Goal: Complete application form

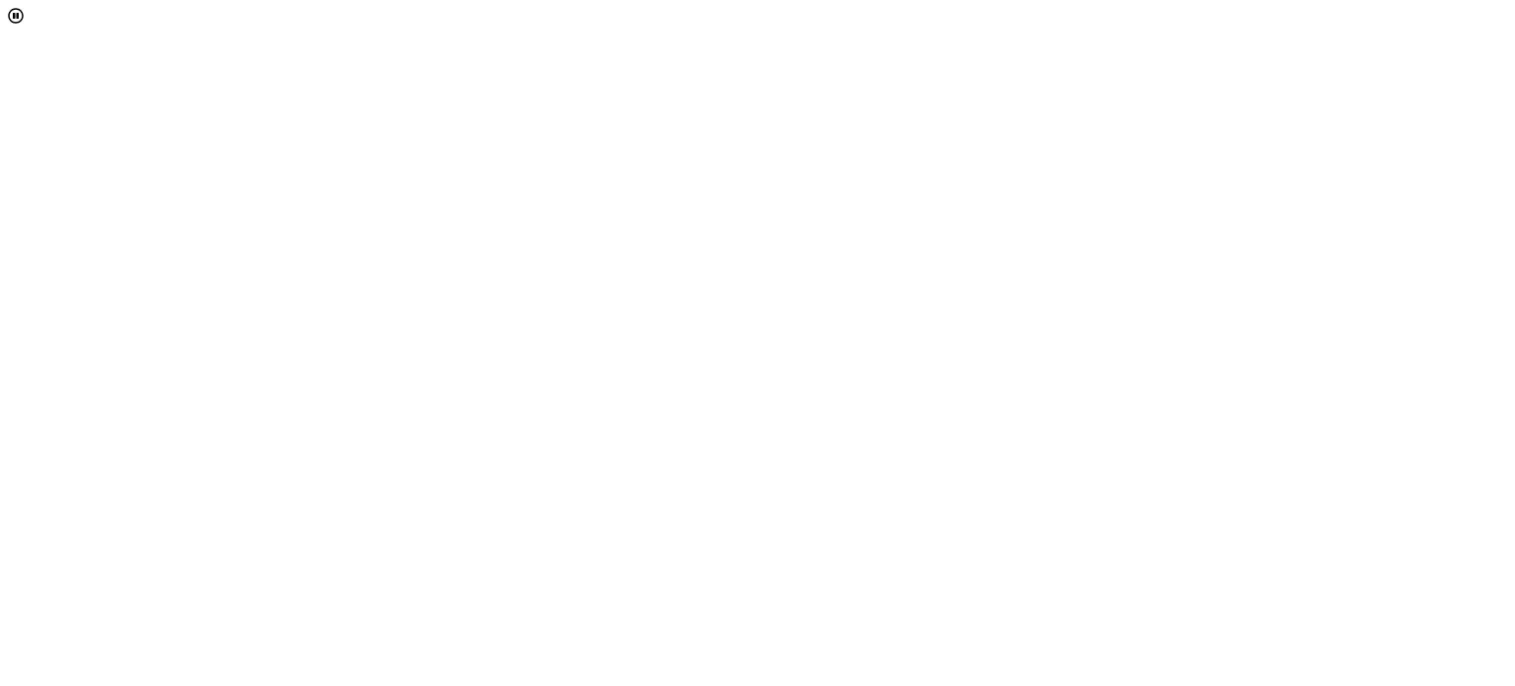
select select "[object Object]"
drag, startPoint x: 1318, startPoint y: 421, endPoint x: 1264, endPoint y: 465, distance: 69.5
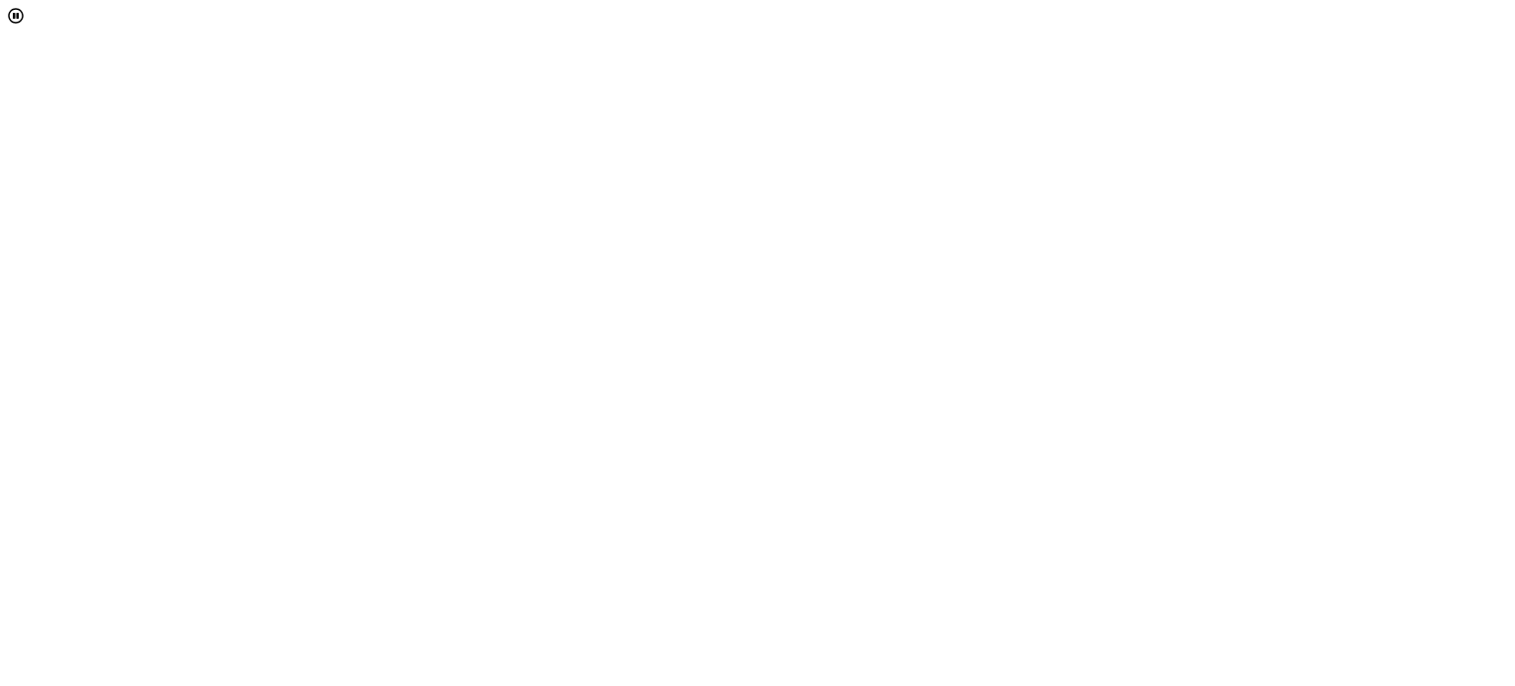
scroll to position [146, 0]
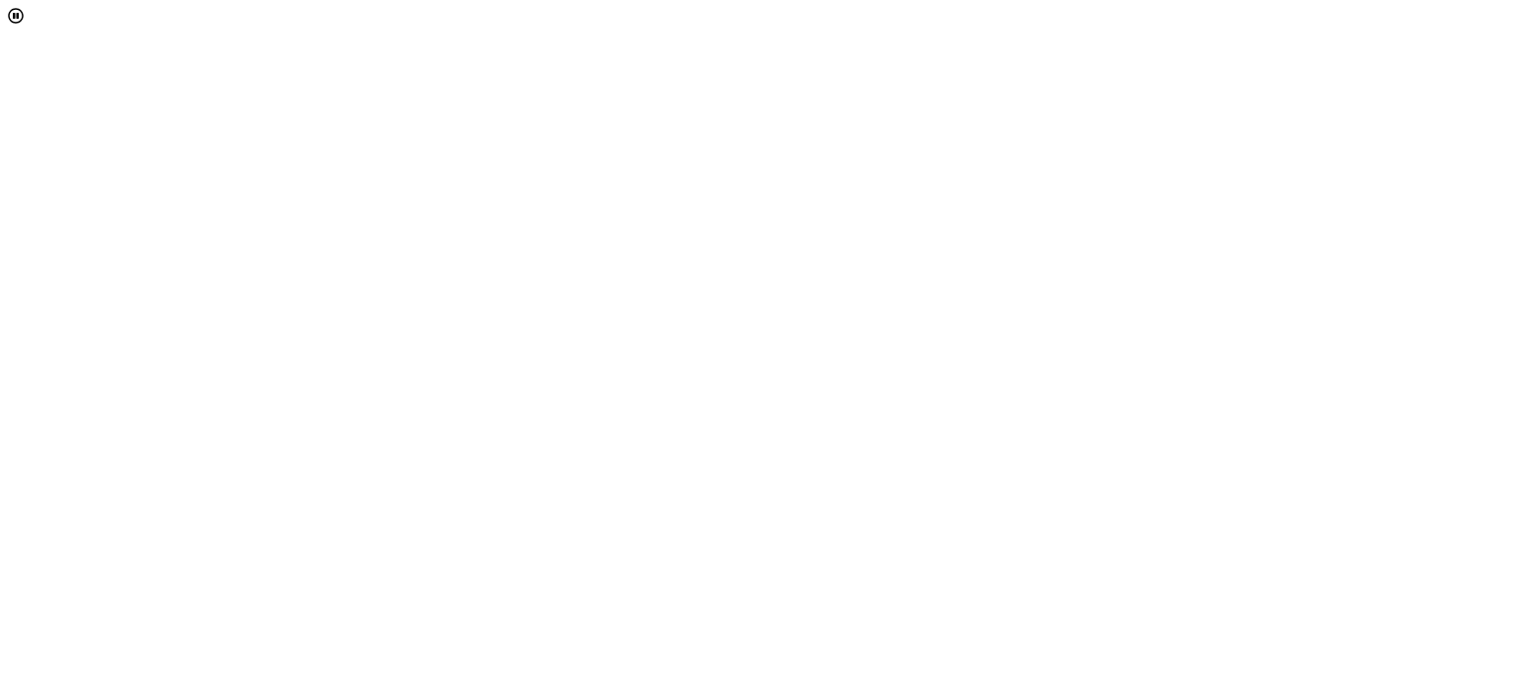
type input "[PERSON_NAME][EMAIL_ADDRESS][PERSON_NAME][DOMAIN_NAME]"
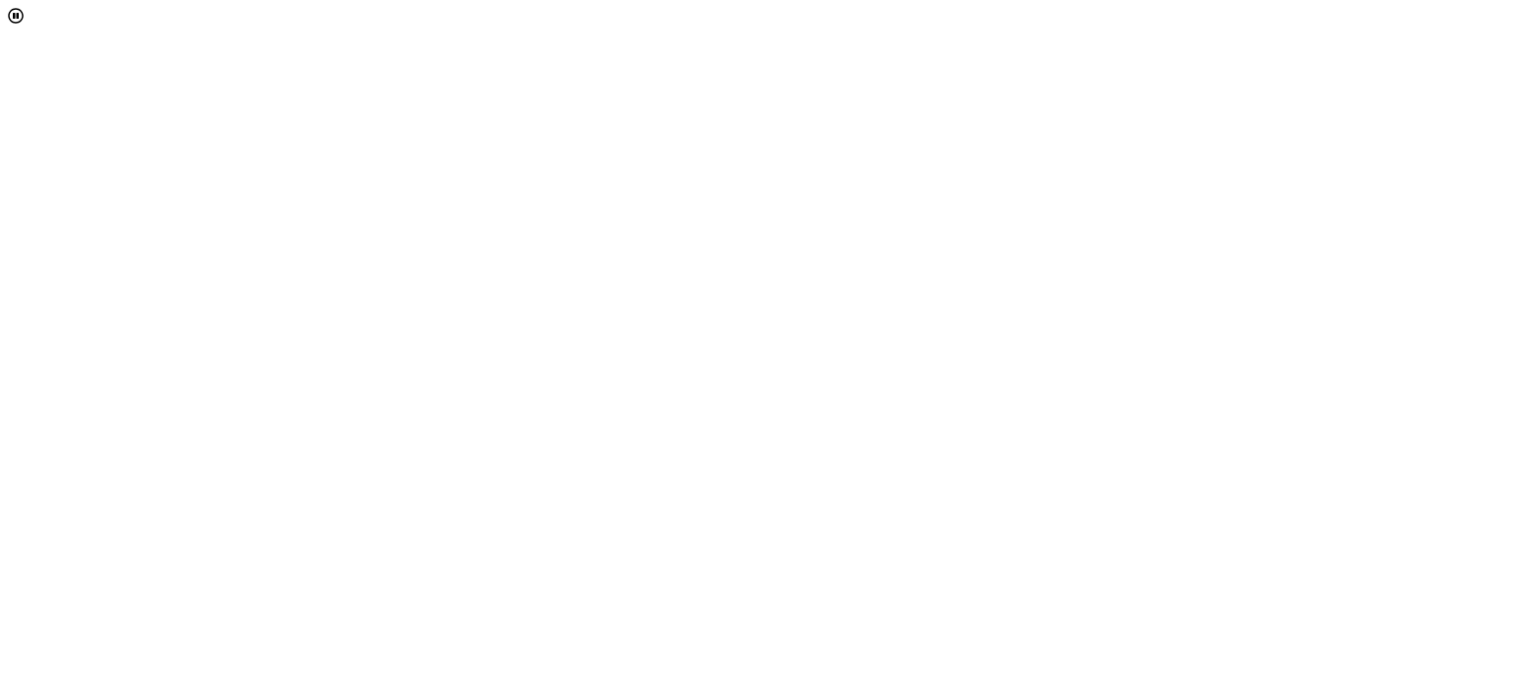
scroll to position [4, 0]
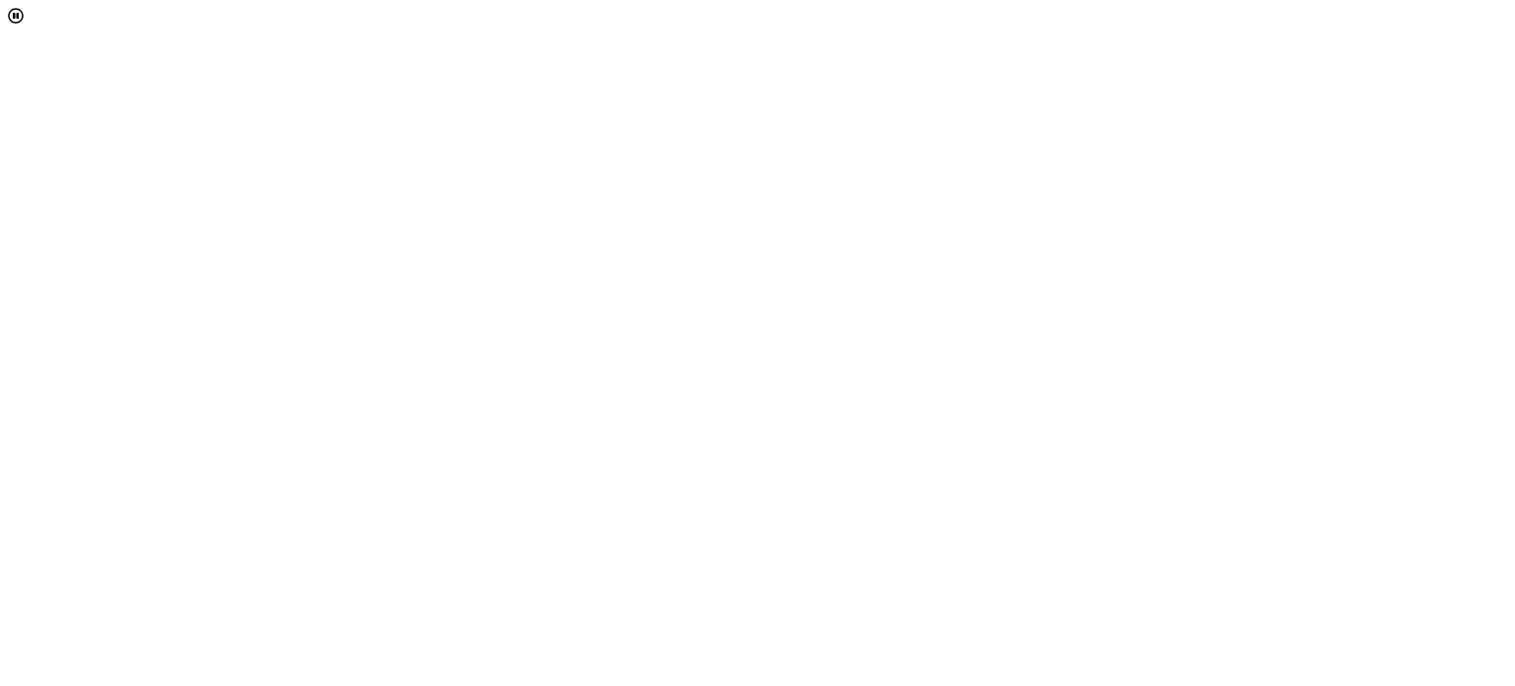
scroll to position [272, 0]
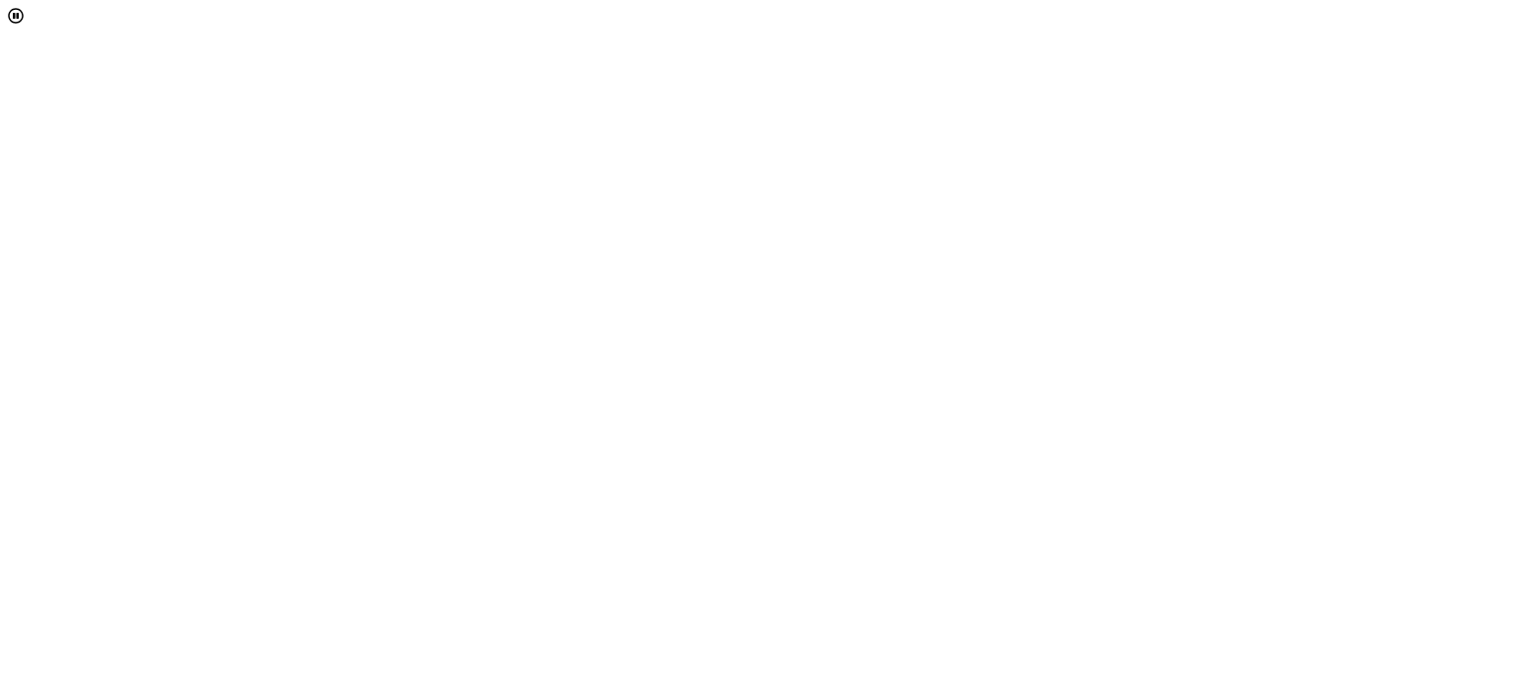
drag, startPoint x: 992, startPoint y: 489, endPoint x: 1300, endPoint y: 314, distance: 354.3
